Goal: Transaction & Acquisition: Book appointment/travel/reservation

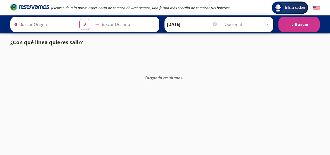
type input "[GEOGRAPHIC_DATA][PERSON_NAME], [GEOGRAPHIC_DATA][PERSON_NAME]"
type input "[GEOGRAPHIC_DATA], [GEOGRAPHIC_DATA]"
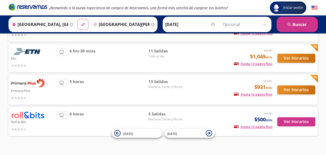
scroll to position [76, 0]
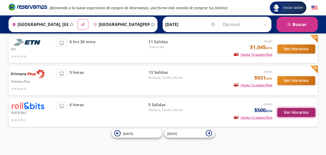
click at [296, 113] on button "Ver Horarios" at bounding box center [296, 112] width 38 height 9
